Goal: Check status: Check status

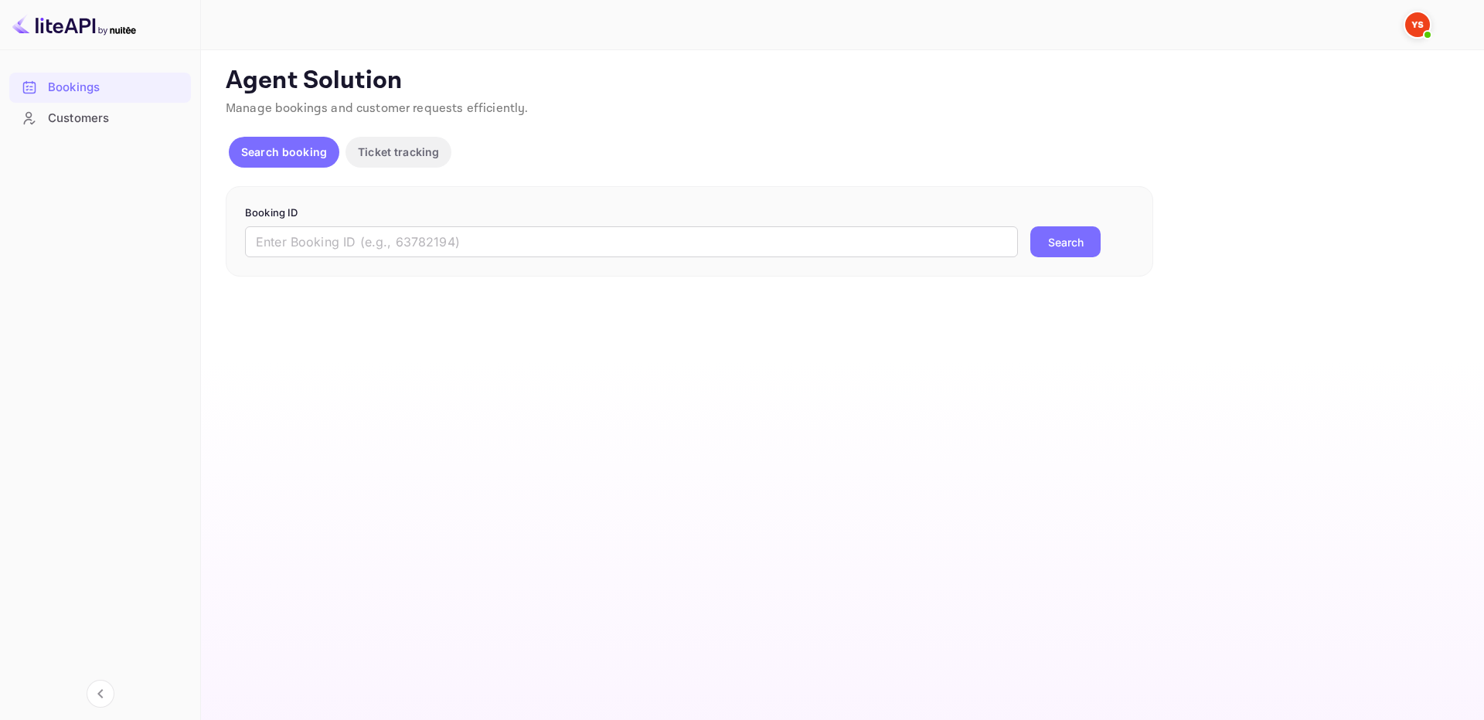
click at [999, 245] on input "text" at bounding box center [631, 242] width 773 height 31
paste input "9800240"
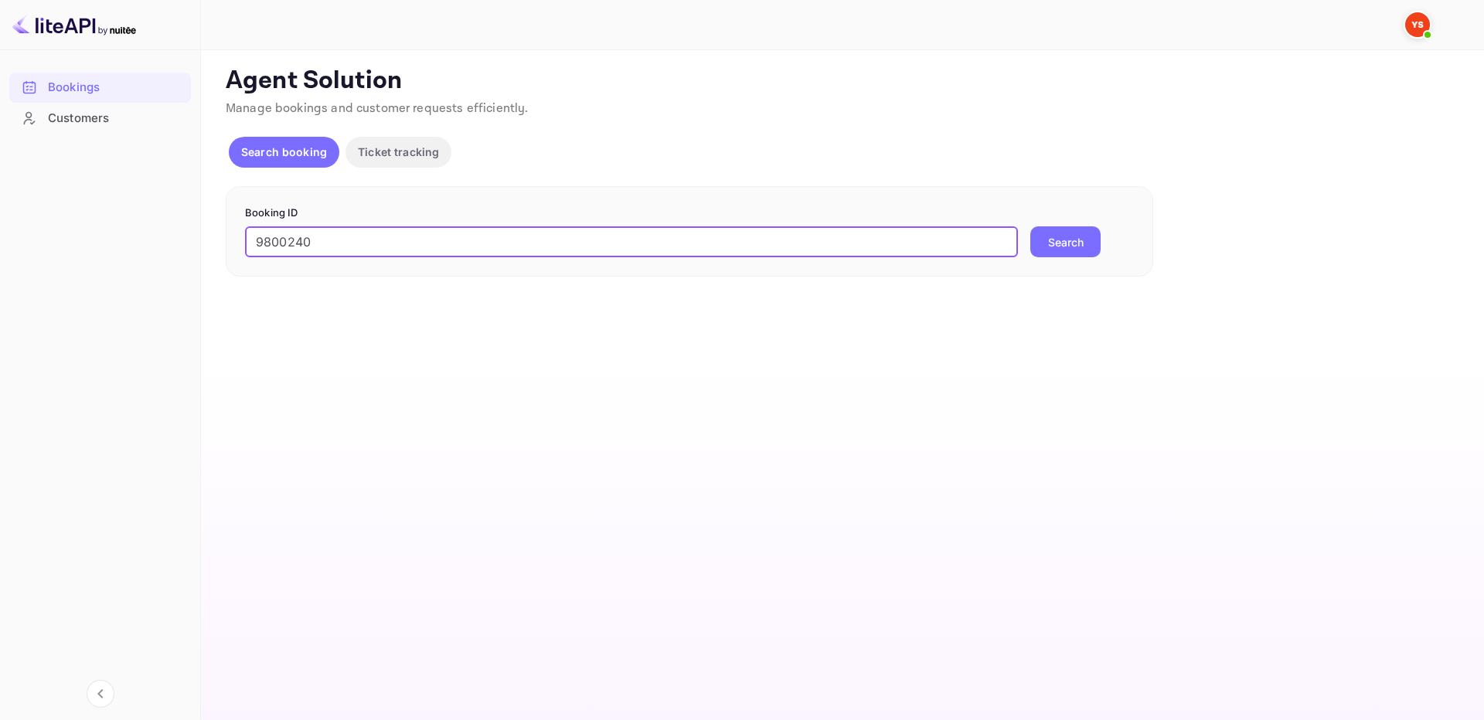
type input "9800240"
click at [1058, 247] on button "Search" at bounding box center [1065, 242] width 70 height 31
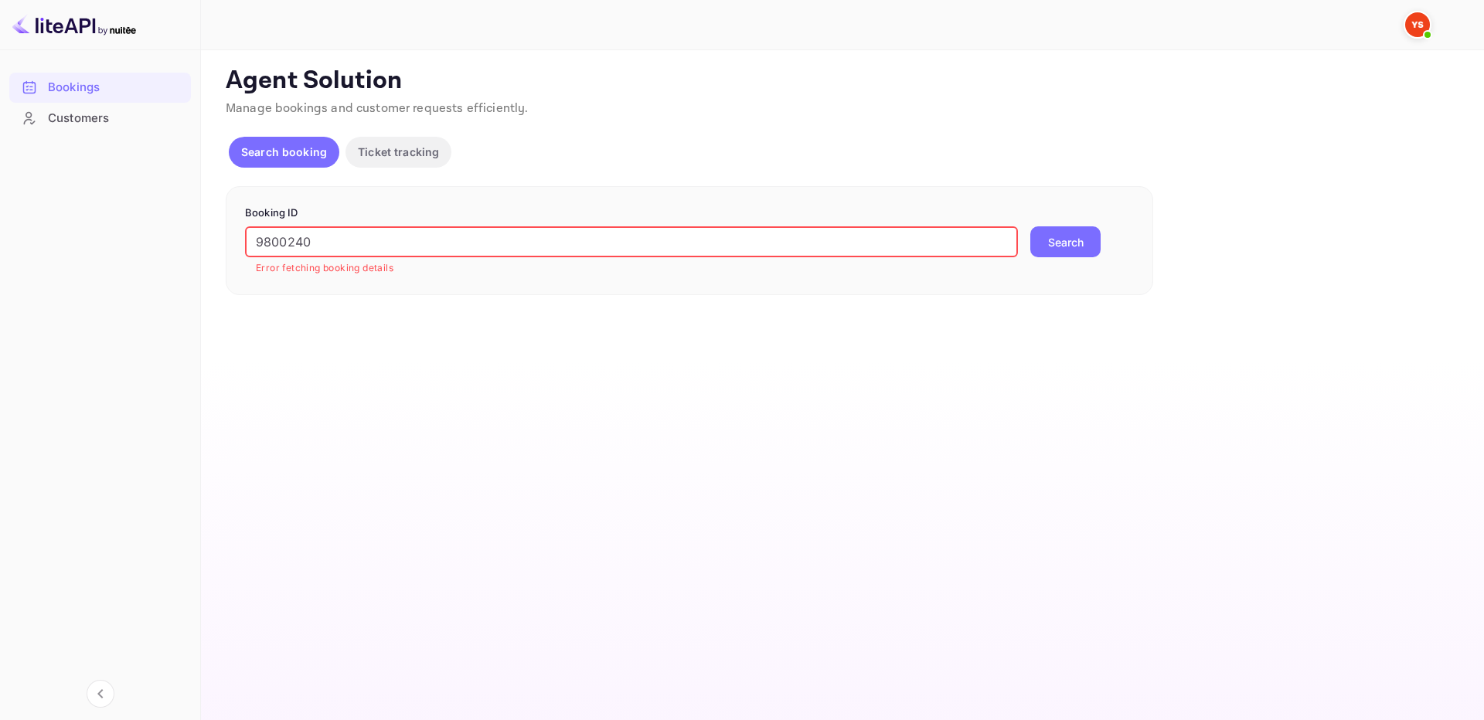
drag, startPoint x: 260, startPoint y: 242, endPoint x: 177, endPoint y: 237, distance: 82.8
click at [177, 237] on div "Bookings Customers Now you can check your travel website directly from the link…" at bounding box center [742, 360] width 1484 height 720
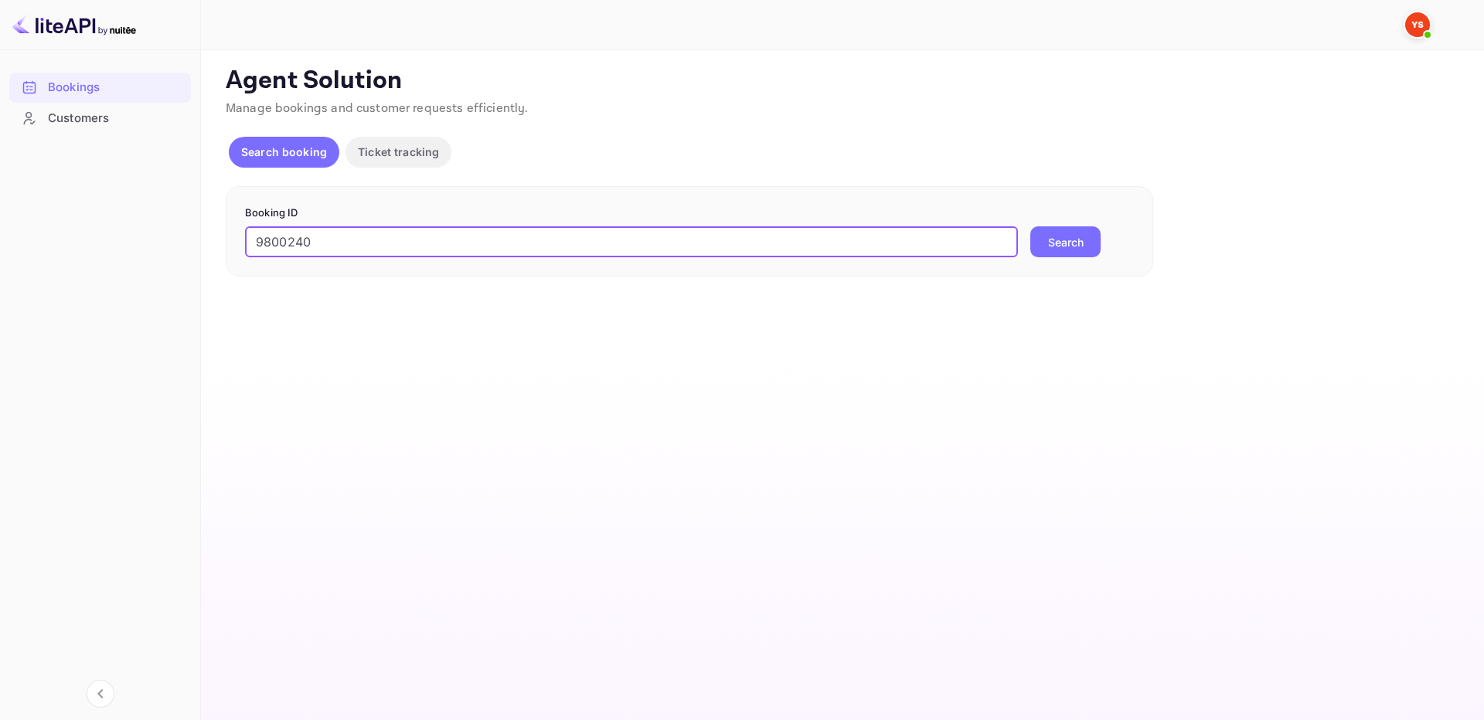
type input "9800240"
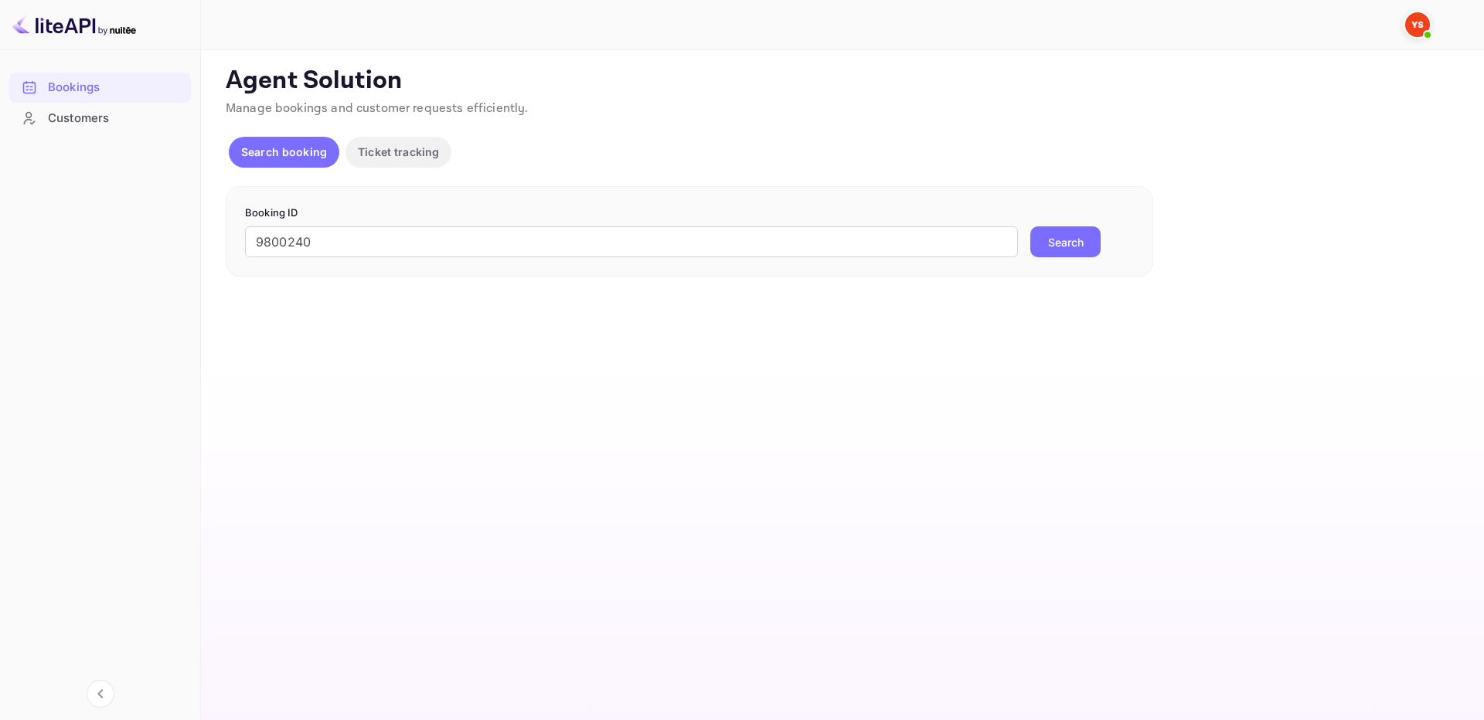
click at [1053, 245] on button "Search" at bounding box center [1065, 242] width 70 height 31
